Goal: Information Seeking & Learning: Learn about a topic

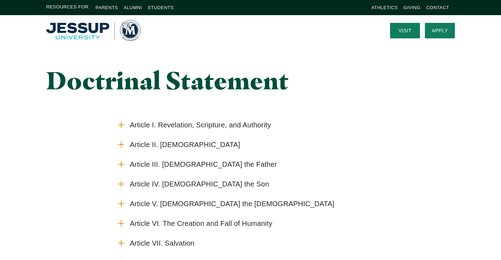
click at [232, 126] on span "Article I. Revelation, Scripture, and Authority" at bounding box center [200, 125] width 141 height 9
click at [0, 0] on input "Article I. Revelation, Scripture, and Authority" at bounding box center [0, 0] width 0 height 0
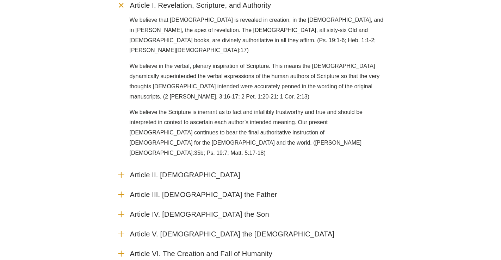
scroll to position [121, 0]
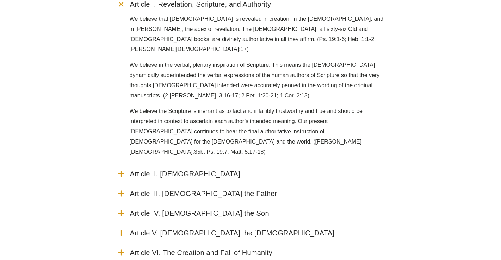
click at [189, 190] on span "Article III. God the Father" at bounding box center [203, 194] width 147 height 9
click at [0, 0] on input "Article III. God the Father" at bounding box center [0, 0] width 0 height 0
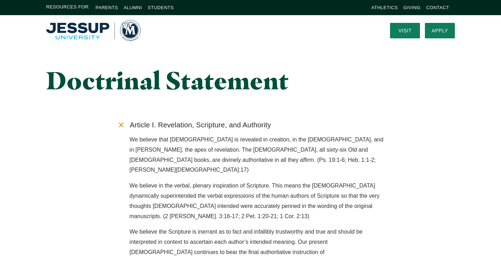
scroll to position [0, 0]
